Goal: Task Accomplishment & Management: Complete application form

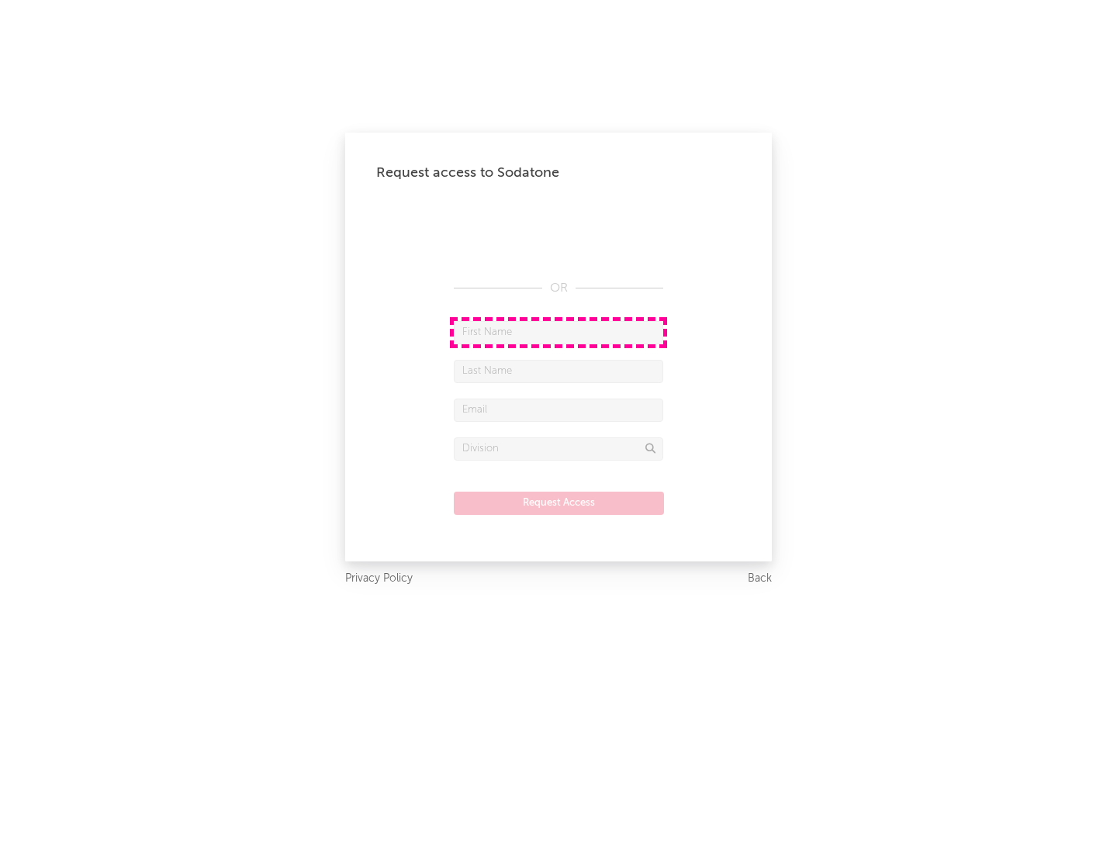
click at [558, 332] on input "text" at bounding box center [558, 332] width 209 height 23
type input "[PERSON_NAME]"
click at [558, 371] on input "text" at bounding box center [558, 371] width 209 height 23
type input "[PERSON_NAME]"
click at [558, 409] on input "text" at bounding box center [558, 410] width 209 height 23
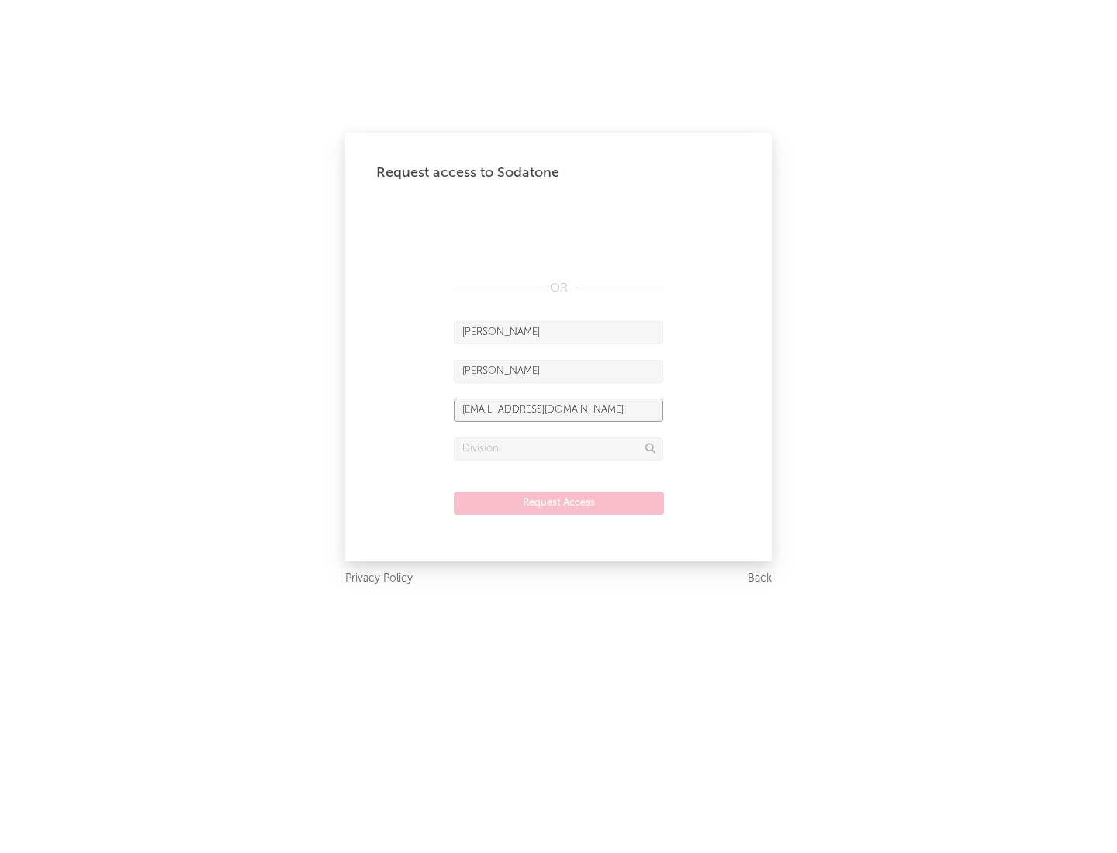
type input "[EMAIL_ADDRESS][DOMAIN_NAME]"
click at [558, 448] on input "text" at bounding box center [558, 448] width 209 height 23
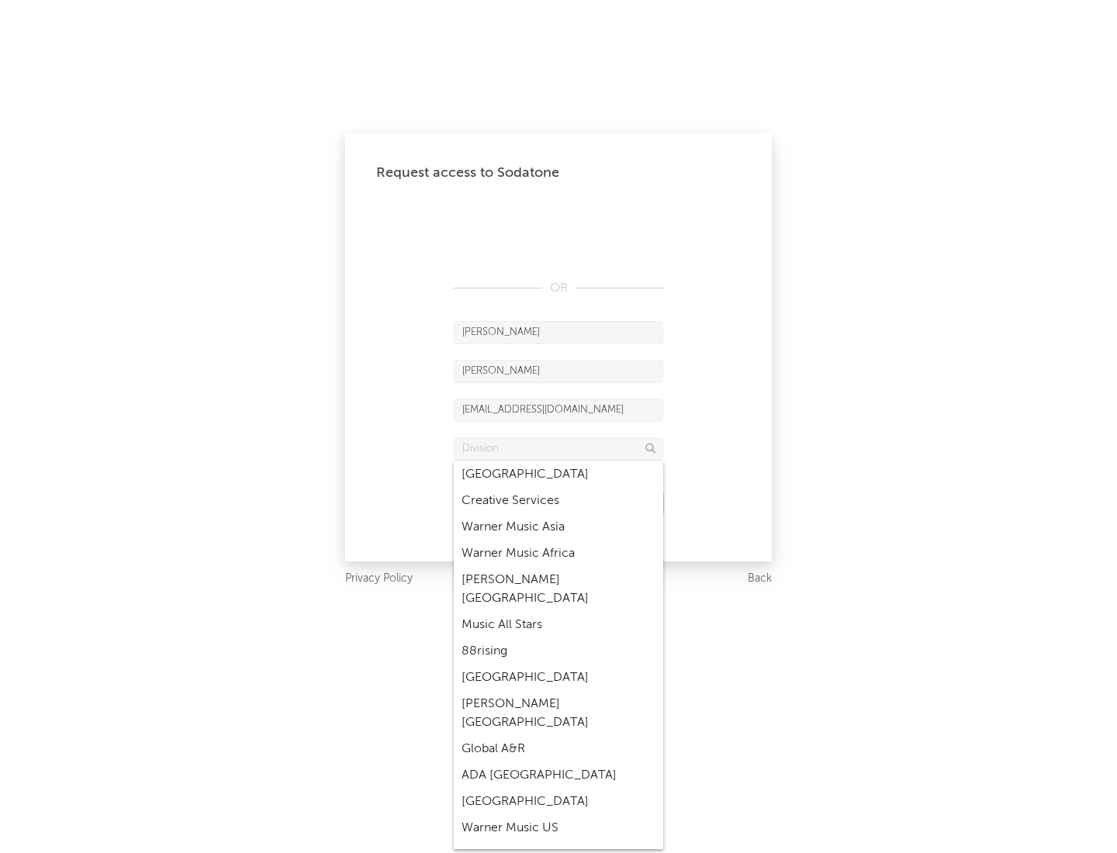
click at [558, 612] on div "Music All Stars" at bounding box center [558, 625] width 209 height 26
type input "Music All Stars"
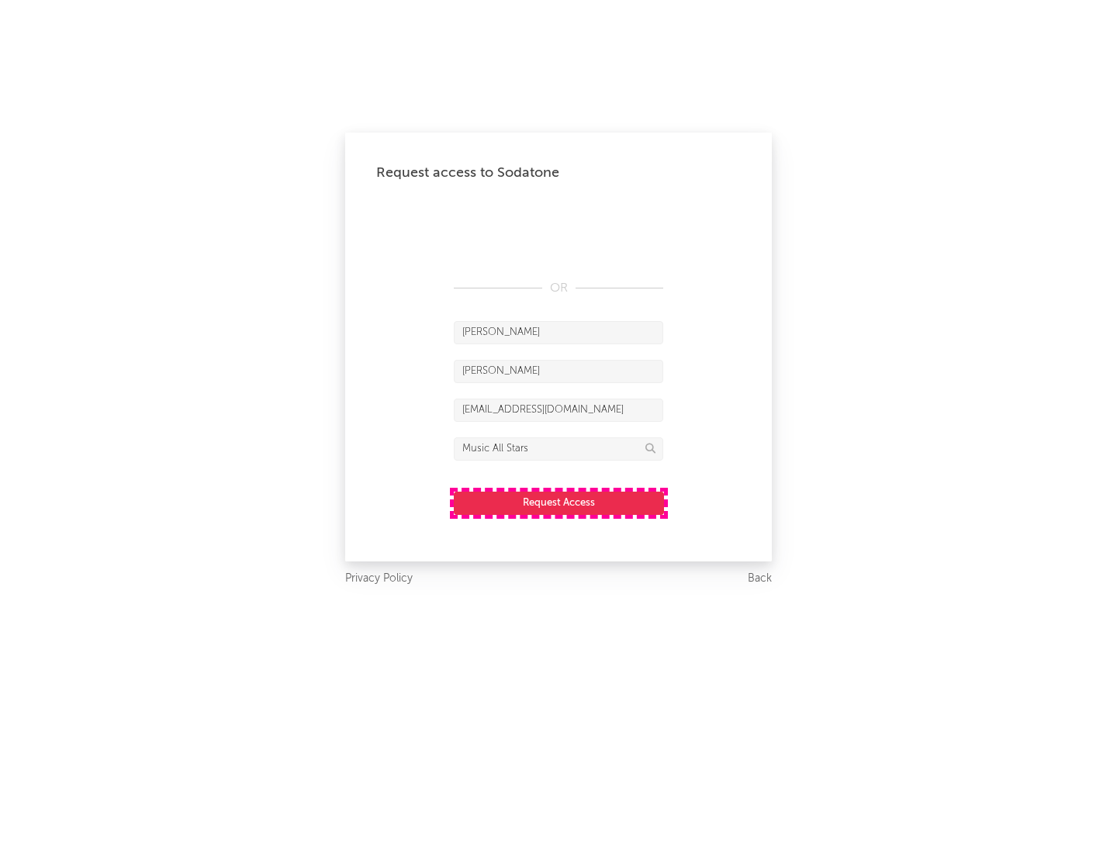
click at [558, 503] on button "Request Access" at bounding box center [559, 503] width 210 height 23
